Goal: Navigation & Orientation: Find specific page/section

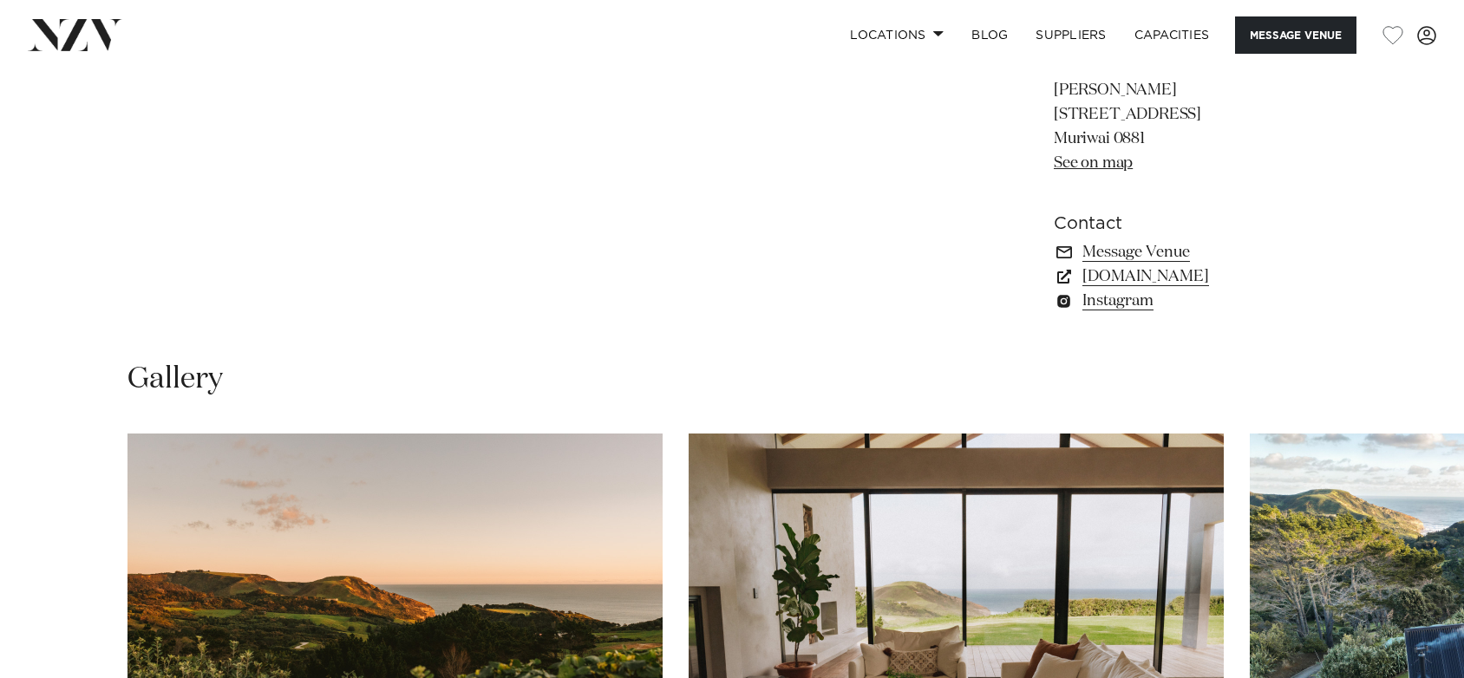
scroll to position [1632, 0]
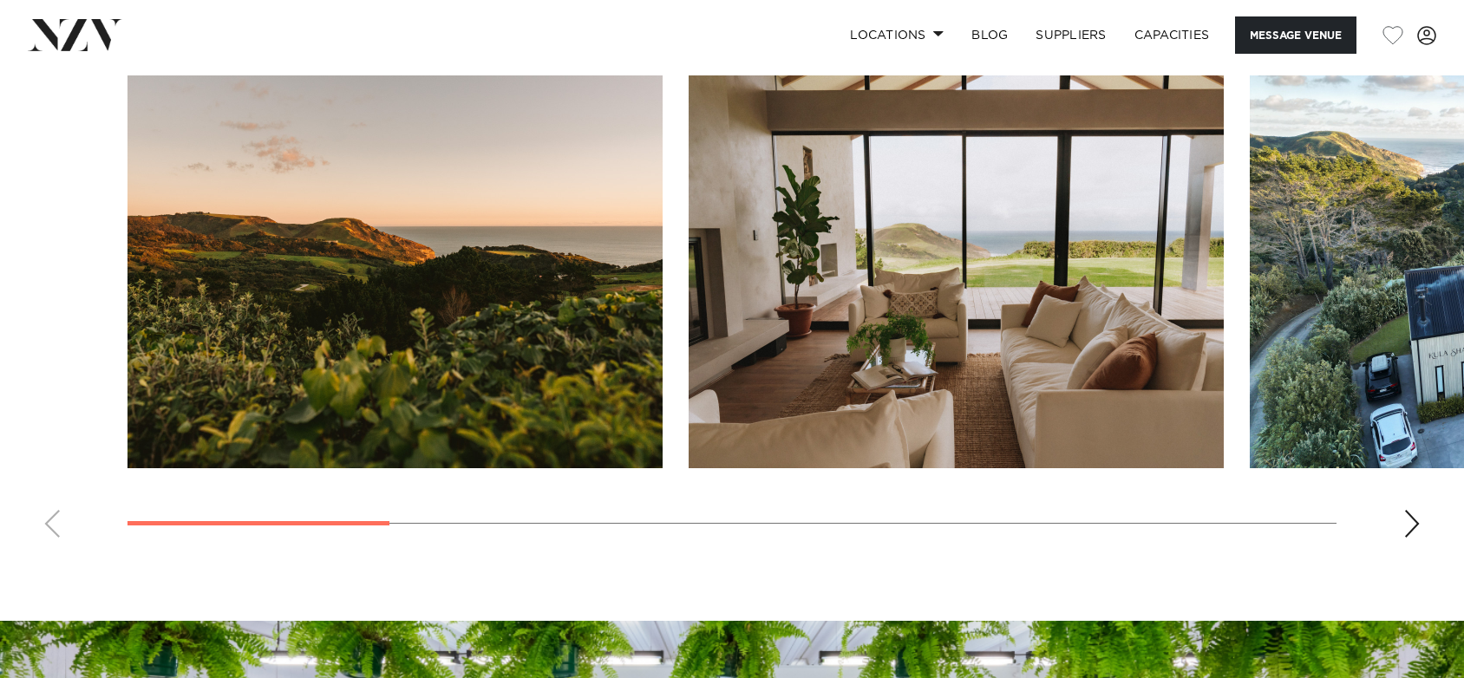
click at [1416, 541] on swiper-container at bounding box center [732, 313] width 1464 height 476
click at [1407, 525] on div "Next slide" at bounding box center [1411, 524] width 17 height 28
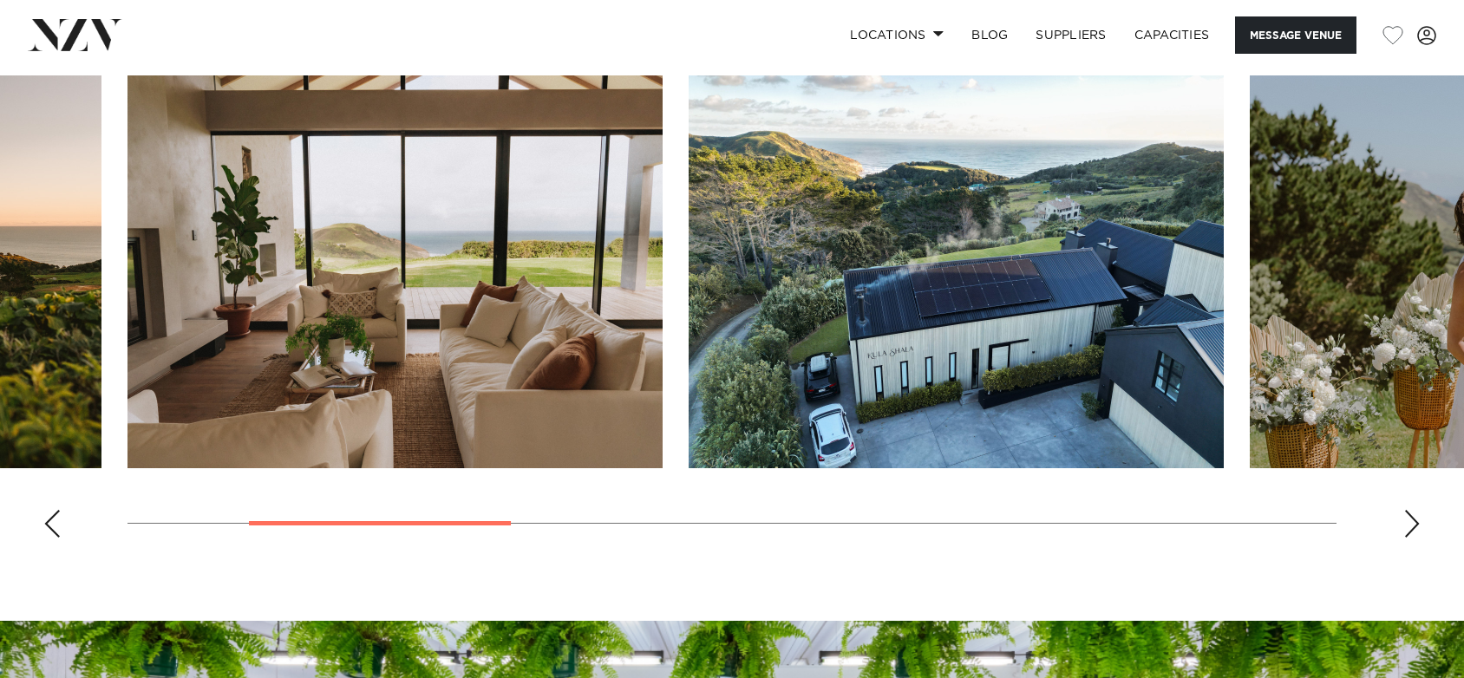
click at [1407, 525] on div "Next slide" at bounding box center [1411, 524] width 17 height 28
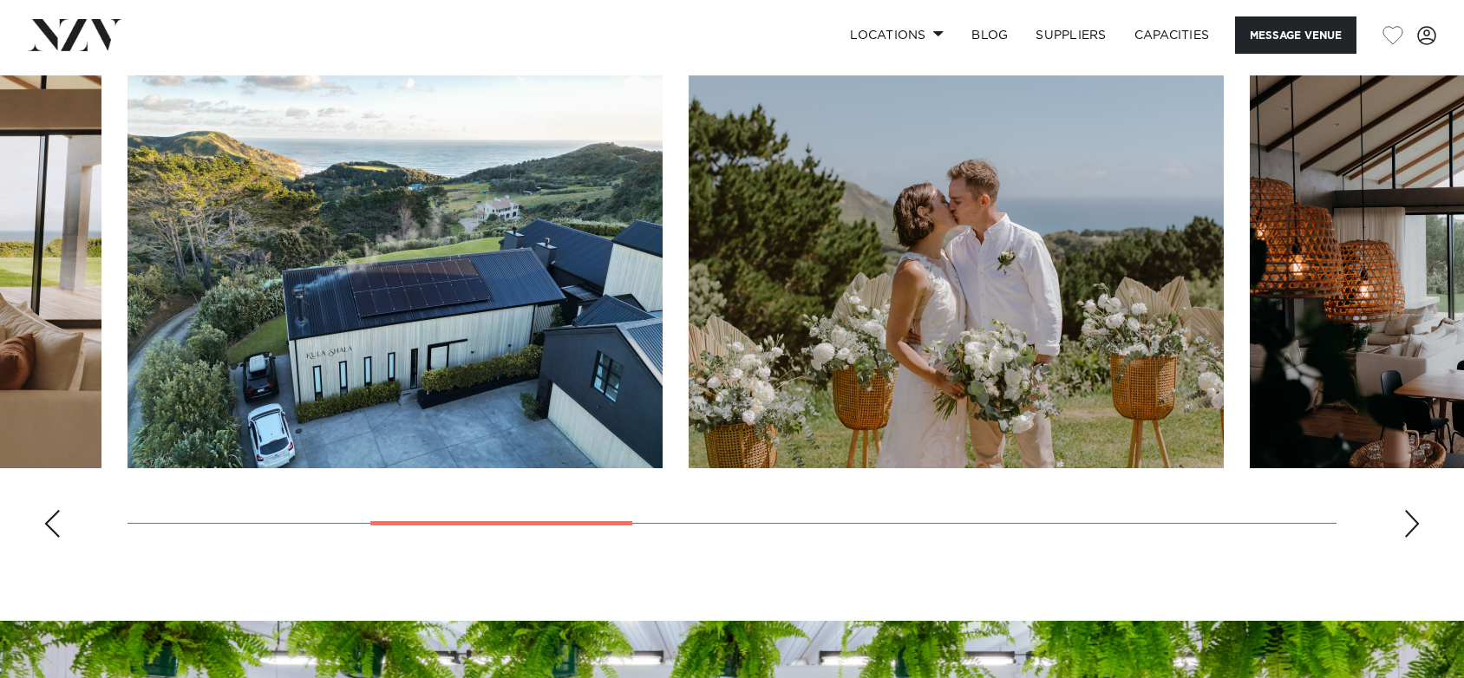
click at [1407, 525] on div "Next slide" at bounding box center [1411, 524] width 17 height 28
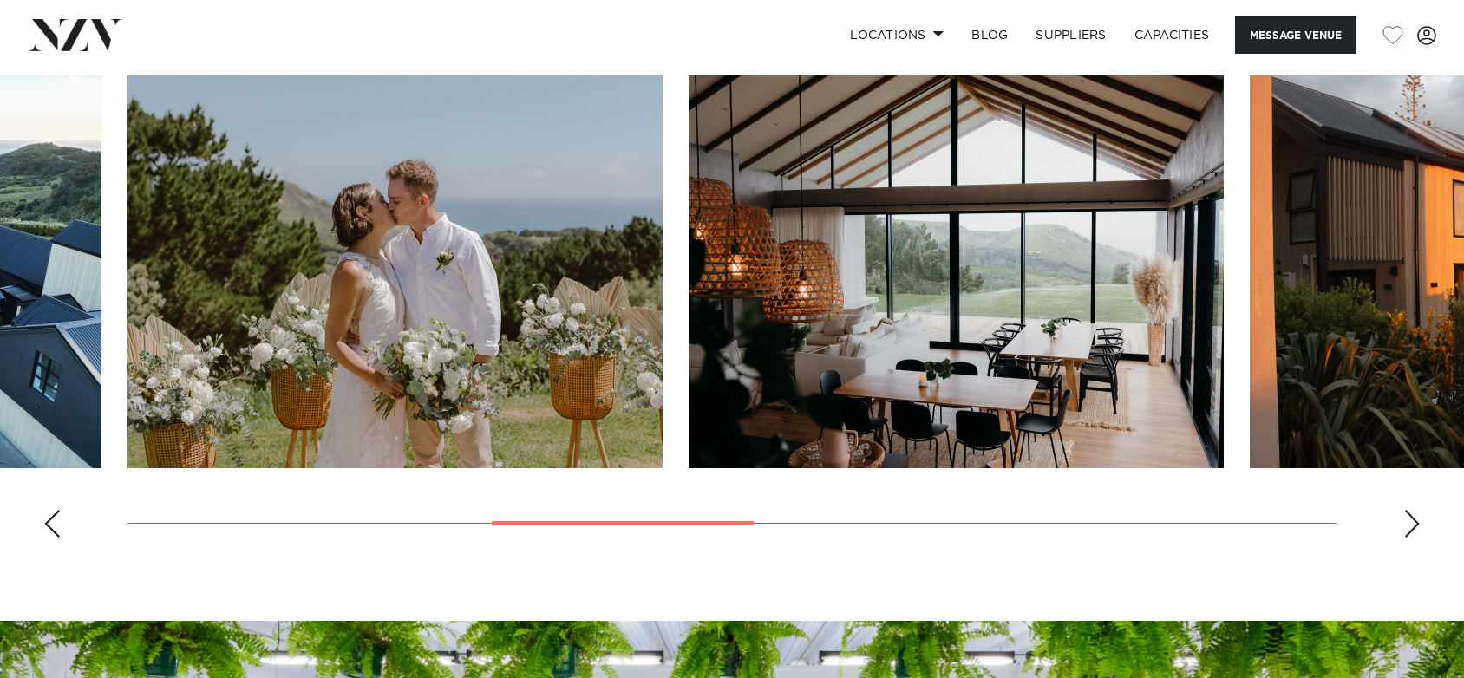
click at [1407, 525] on div "Next slide" at bounding box center [1411, 524] width 17 height 28
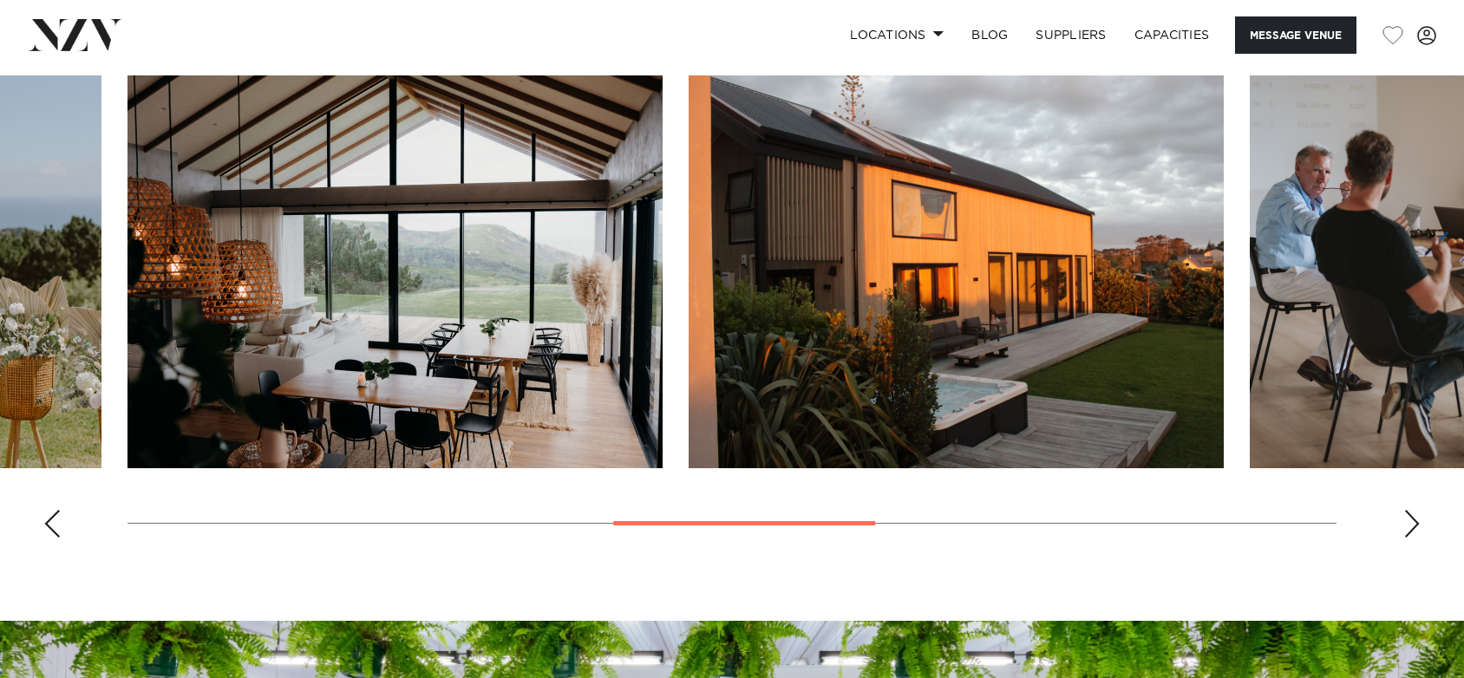
click at [1407, 525] on div "Next slide" at bounding box center [1411, 524] width 17 height 28
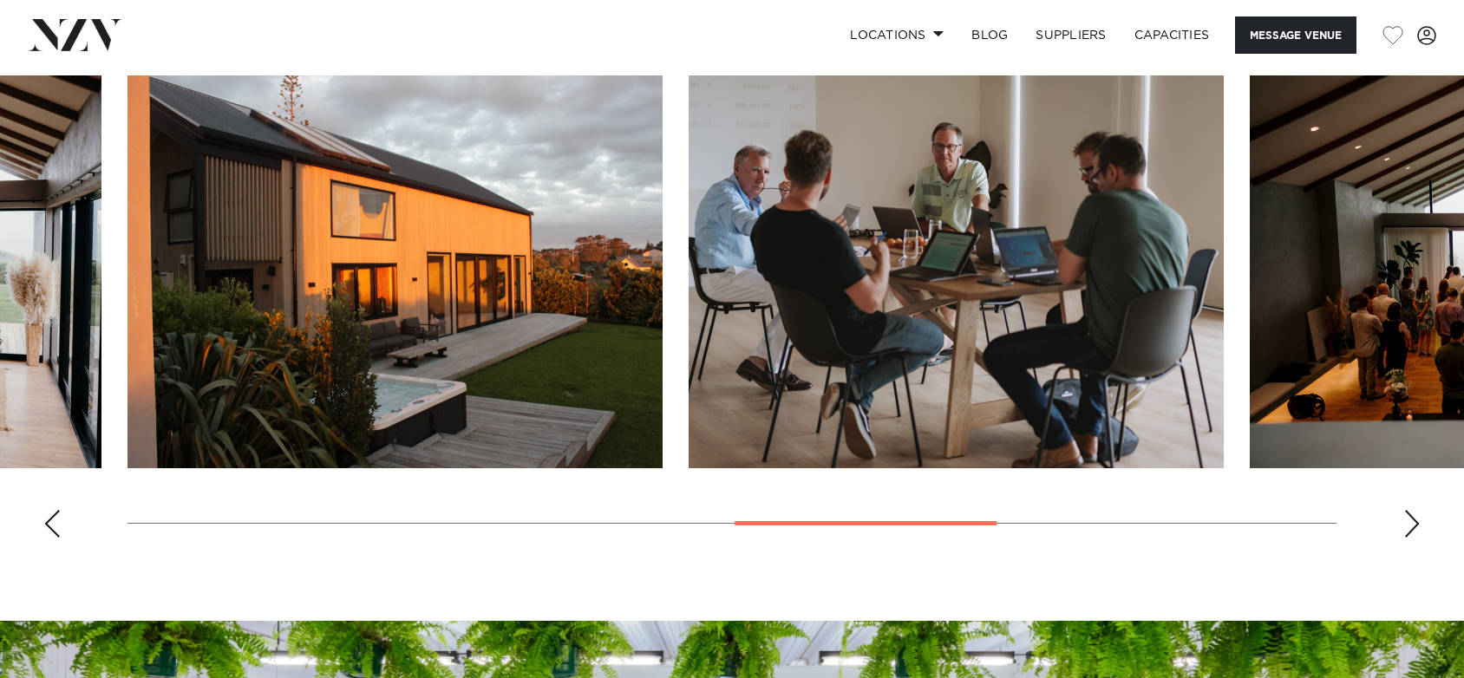
click at [1407, 525] on div "Next slide" at bounding box center [1411, 524] width 17 height 28
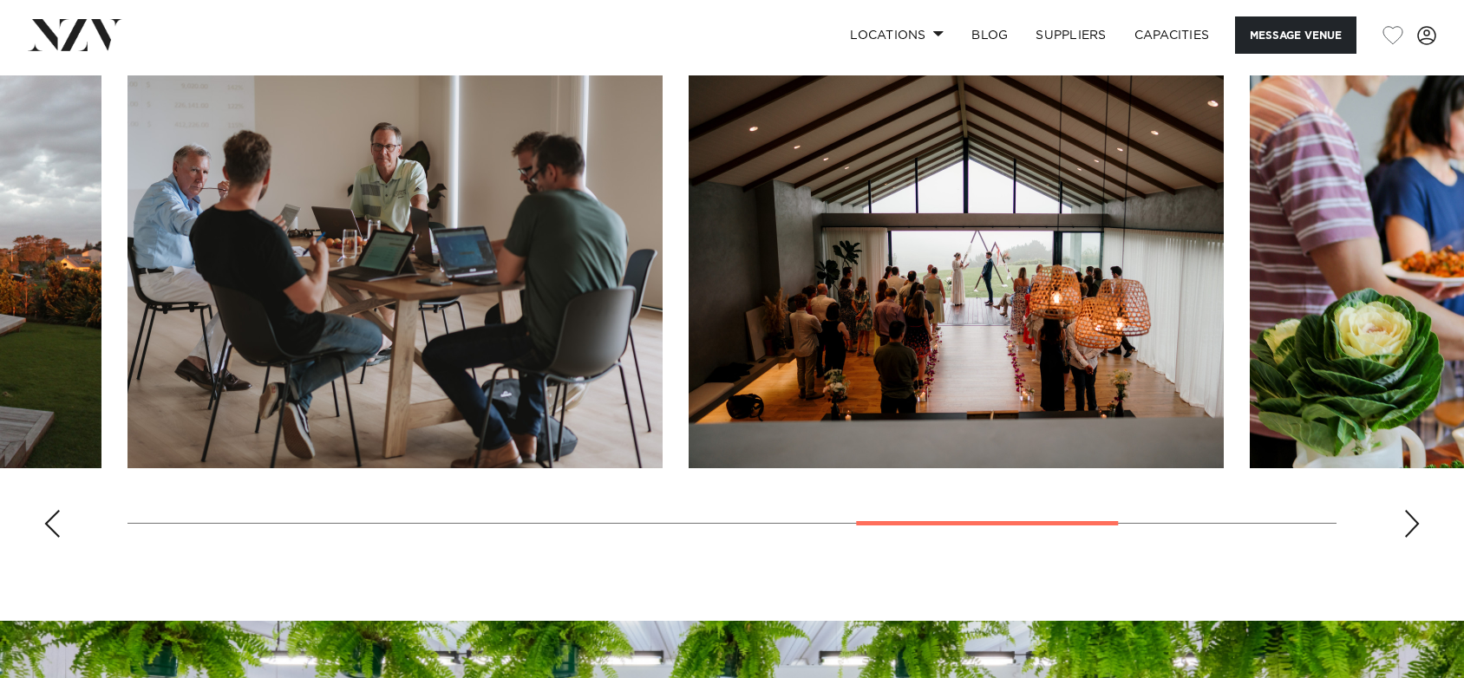
click at [1407, 525] on div "Next slide" at bounding box center [1411, 524] width 17 height 28
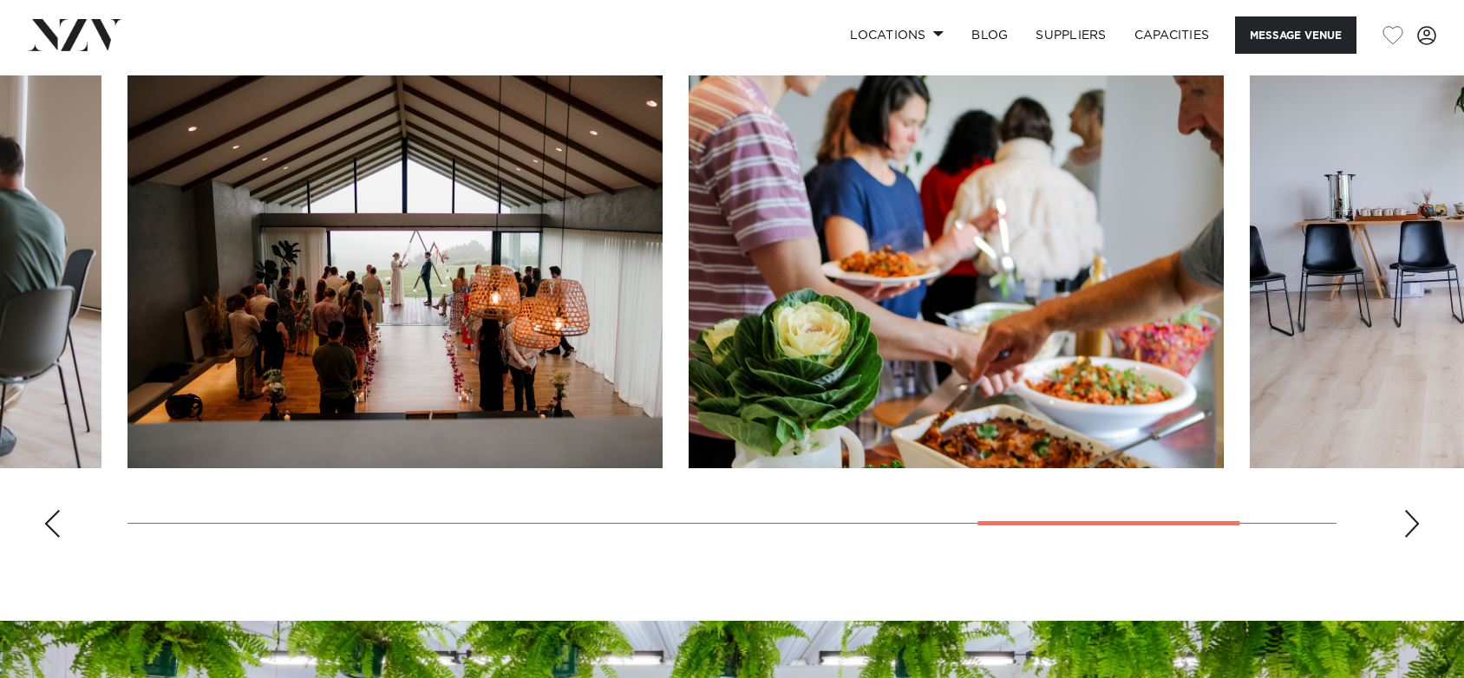
click at [1407, 525] on div "Next slide" at bounding box center [1411, 524] width 17 height 28
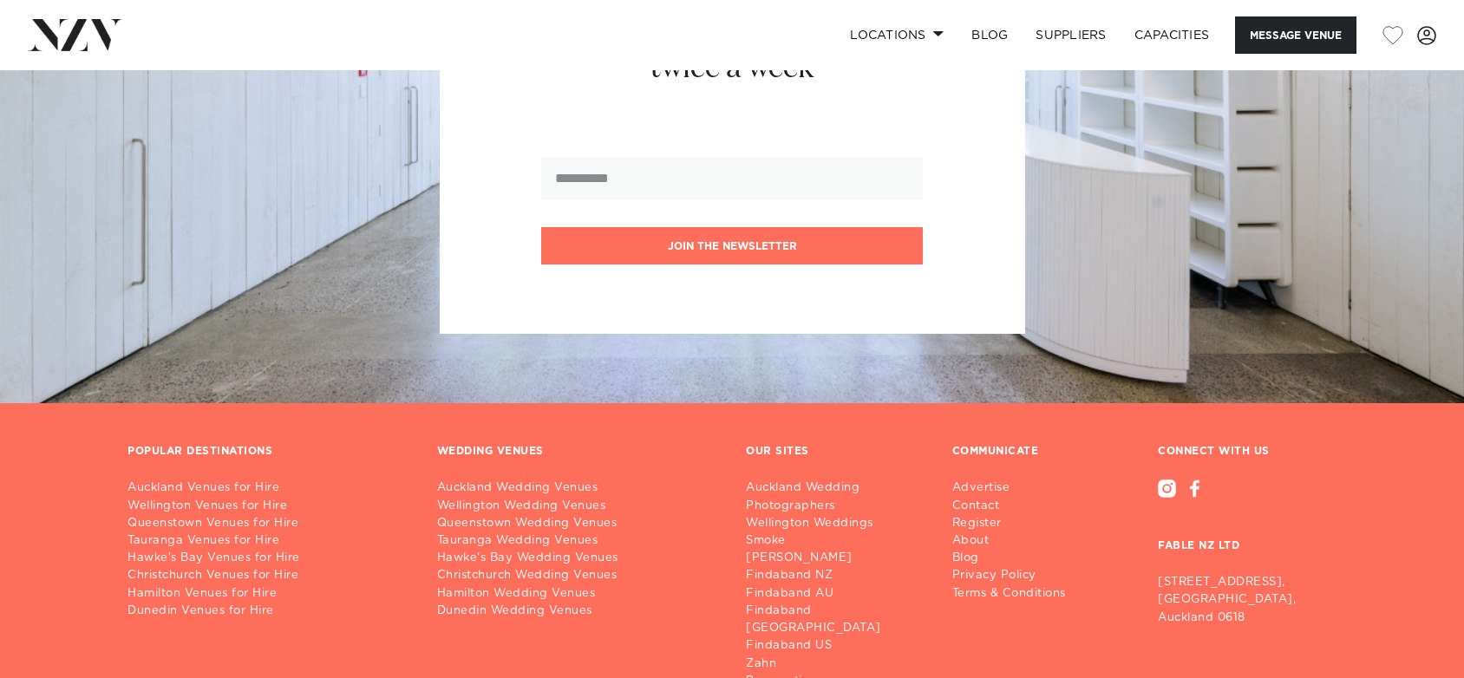
scroll to position [2172, 0]
